Goal: Navigation & Orientation: Find specific page/section

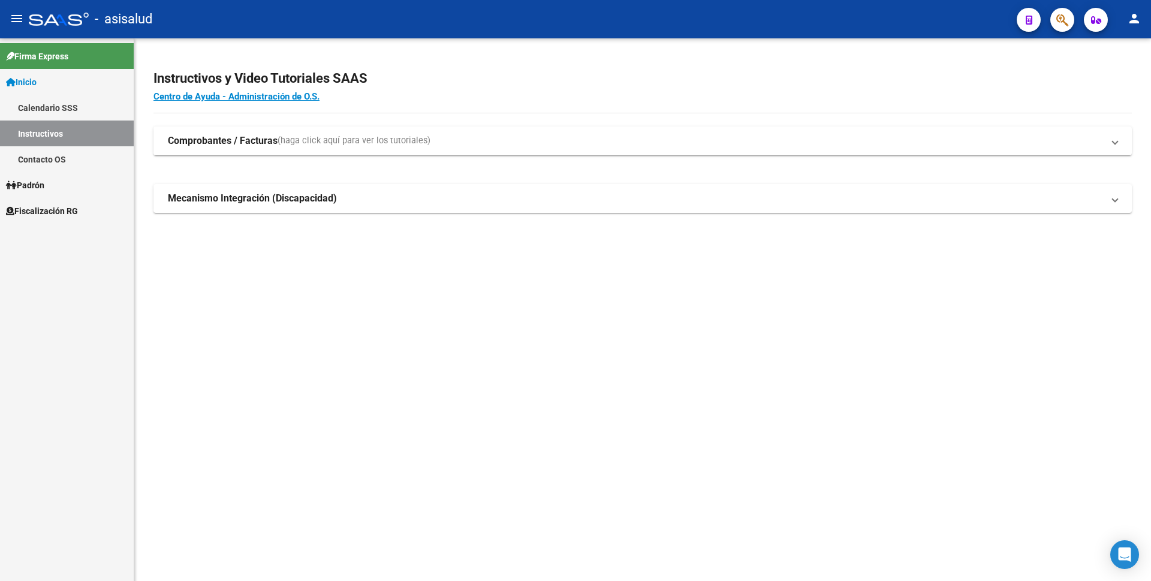
click at [64, 218] on link "Fiscalización RG" at bounding box center [67, 211] width 134 height 26
